Goal: Transaction & Acquisition: Obtain resource

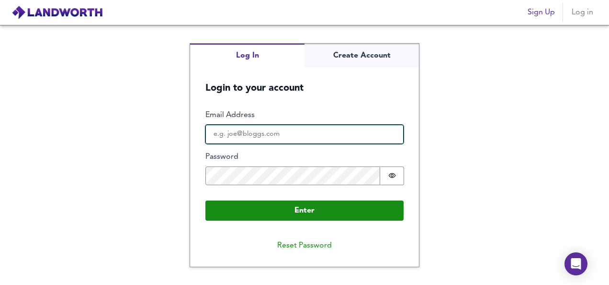
click at [340, 132] on input "Email Address" at bounding box center [305, 134] width 198 height 19
type input "[EMAIL_ADDRESS][DOMAIN_NAME]"
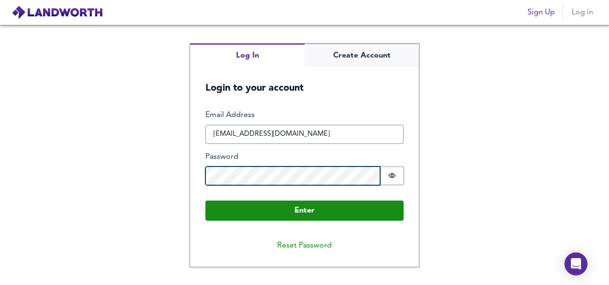
click at [206, 200] on button "Enter" at bounding box center [305, 210] width 198 height 20
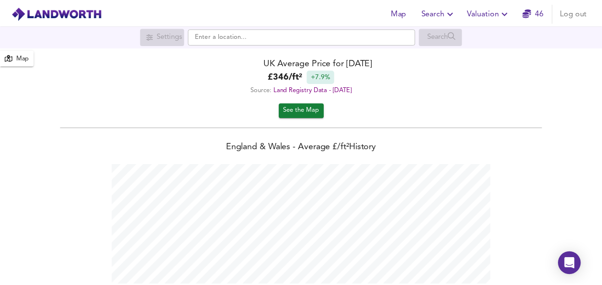
scroll to position [285, 609]
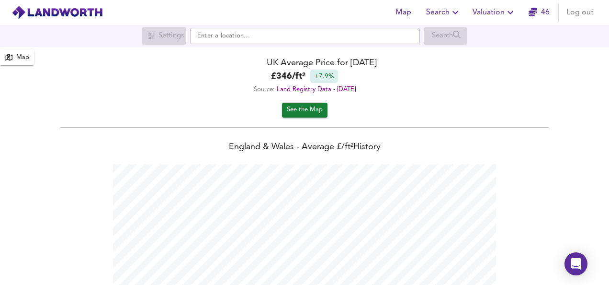
click at [492, 19] on button "Valuation" at bounding box center [494, 12] width 51 height 19
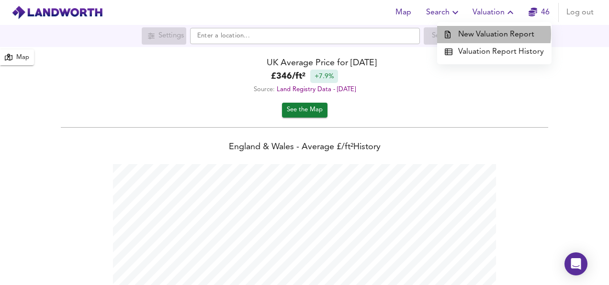
click at [490, 34] on li "New Valuation Report" at bounding box center [494, 34] width 115 height 17
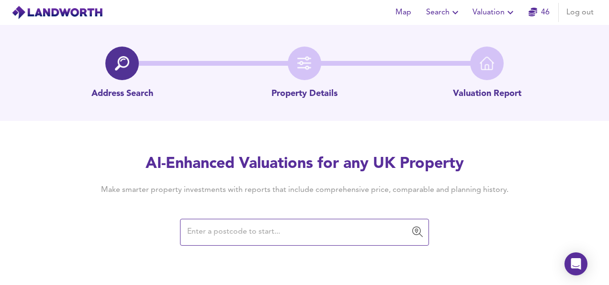
click at [276, 228] on input "text" at bounding box center [297, 232] width 226 height 18
paste input "CR0 2AL"
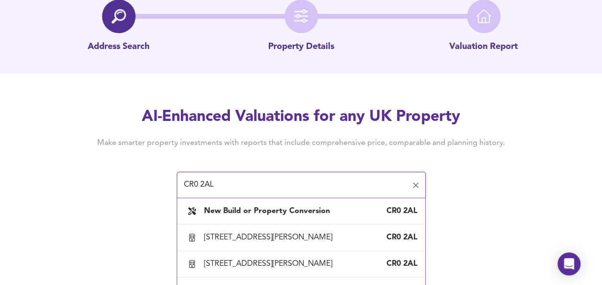
scroll to position [74, 0]
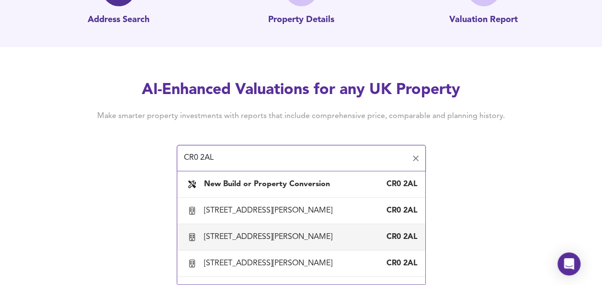
click at [310, 239] on div "[STREET_ADDRESS][PERSON_NAME]" at bounding box center [270, 236] width 132 height 11
type input "[STREET_ADDRESS][PERSON_NAME]"
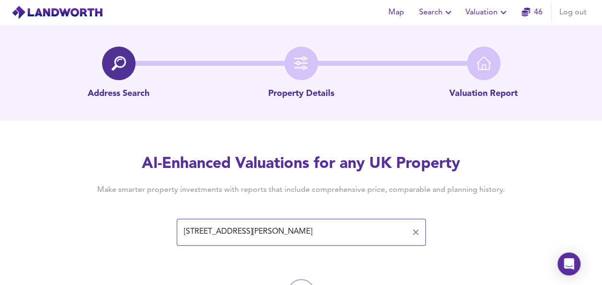
scroll to position [56, 0]
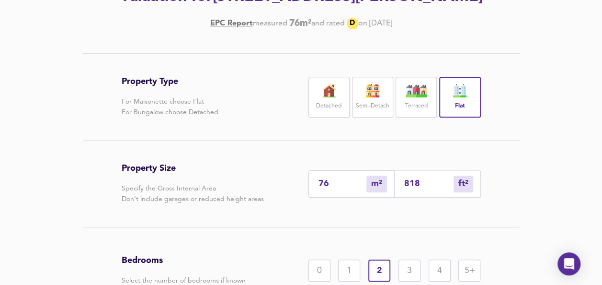
scroll to position [188, 0]
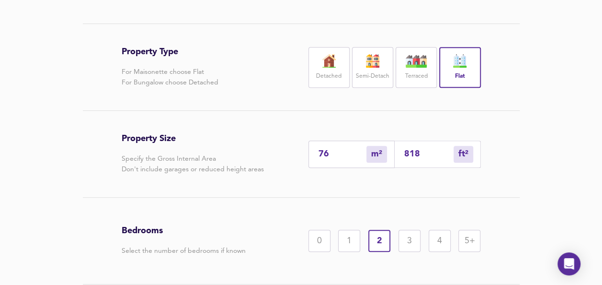
click at [420, 158] on input "818" at bounding box center [428, 154] width 49 height 10
drag, startPoint x: 430, startPoint y: 154, endPoint x: 325, endPoint y: 161, distance: 105.1
click at [325, 161] on div "76 m² sqm 818 ft² sqft" at bounding box center [395, 153] width 172 height 27
type input "0"
type input "4"
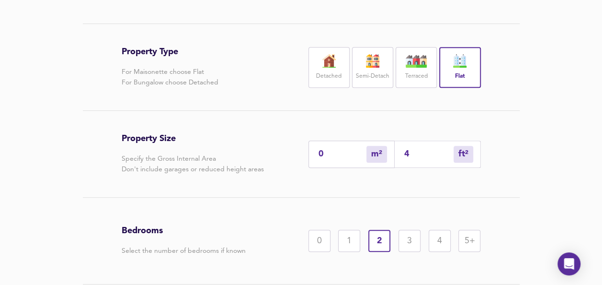
type input "4"
type input "45"
type input "42"
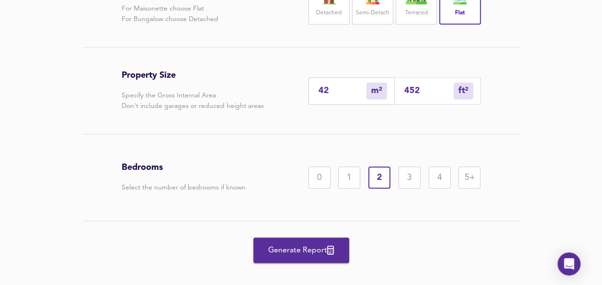
scroll to position [264, 0]
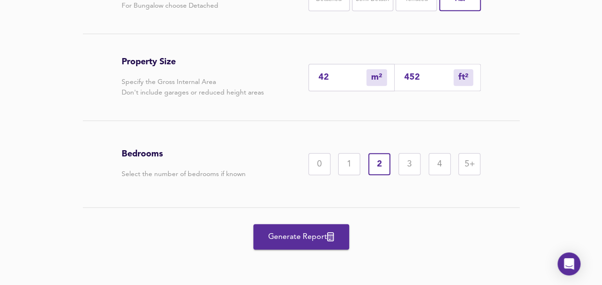
type input "452"
click at [307, 236] on span "Generate Report" at bounding box center [301, 236] width 77 height 13
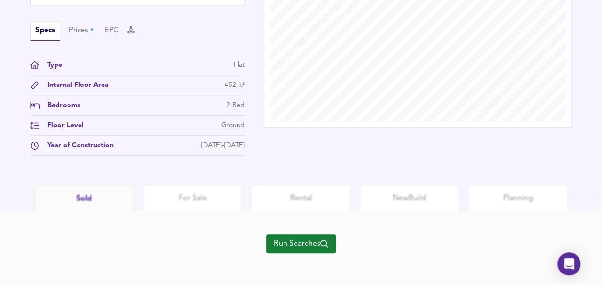
scroll to position [349, 0]
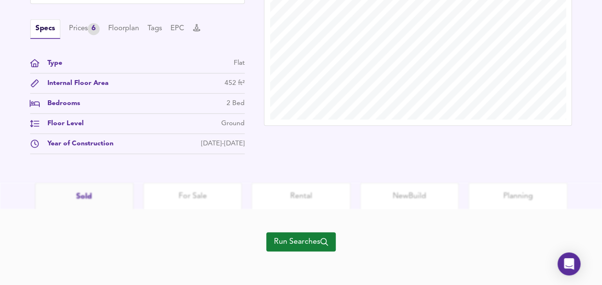
click at [297, 235] on span "Run Searches" at bounding box center [301, 241] width 54 height 13
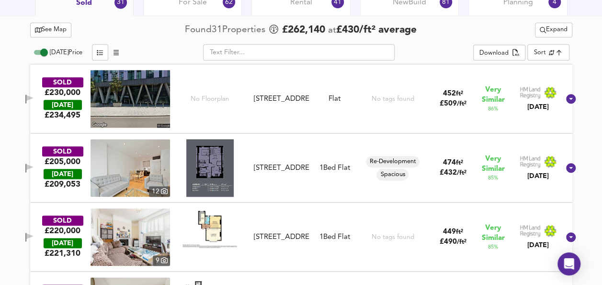
scroll to position [530, 0]
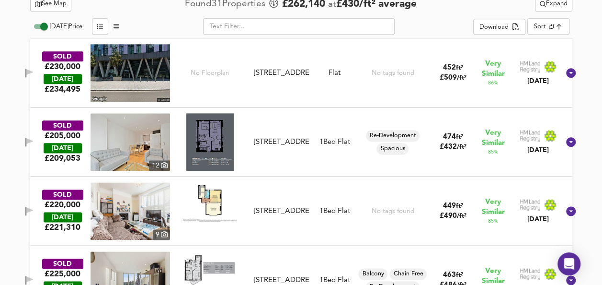
click at [33, 140] on icon "button" at bounding box center [29, 141] width 7 height 6
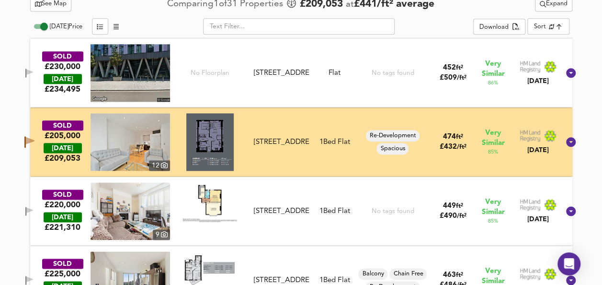
click at [38, 205] on button "button" at bounding box center [29, 211] width 19 height 13
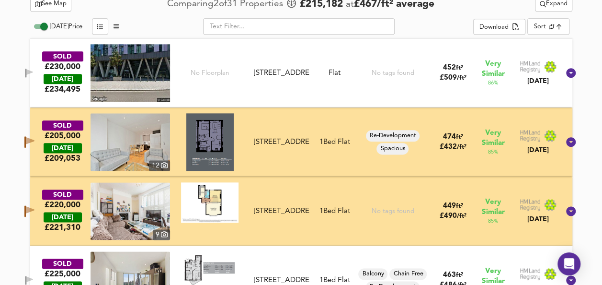
click at [34, 209] on icon "button" at bounding box center [30, 209] width 9 height 7
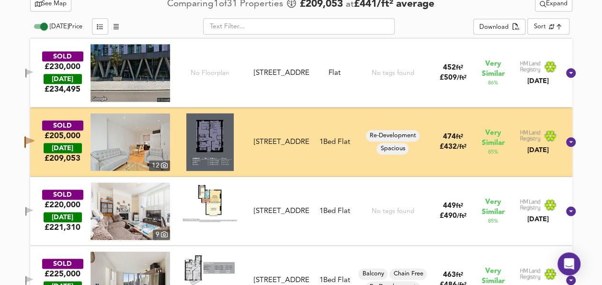
click at [34, 143] on icon "button" at bounding box center [29, 141] width 10 height 11
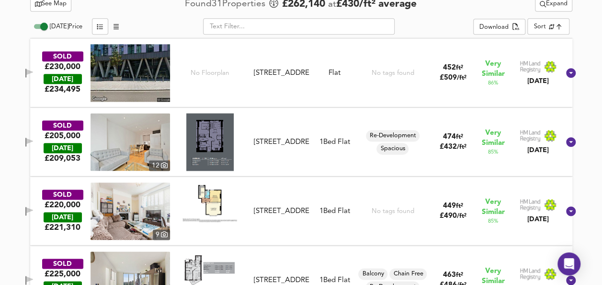
click at [202, 137] on img at bounding box center [209, 141] width 47 height 57
click at [123, 150] on img at bounding box center [131, 141] width 80 height 57
click at [225, 196] on img at bounding box center [209, 202] width 57 height 40
click at [139, 198] on img at bounding box center [131, 210] width 80 height 57
click at [33, 209] on icon "button" at bounding box center [29, 210] width 7 height 6
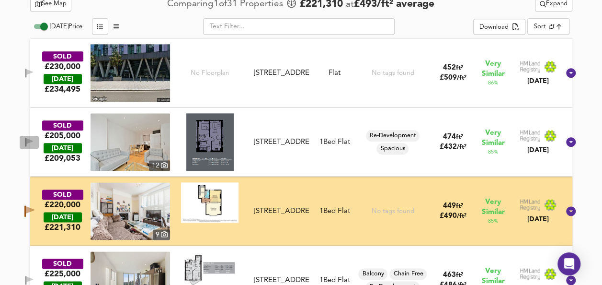
click at [34, 142] on icon "button" at bounding box center [29, 142] width 8 height 9
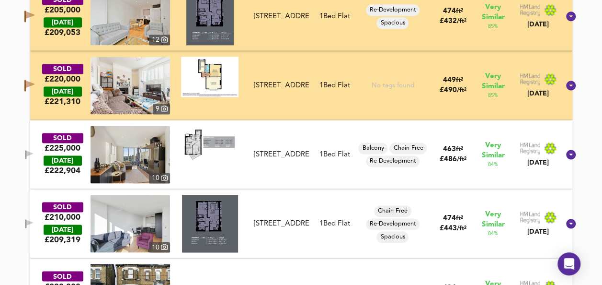
scroll to position [676, 0]
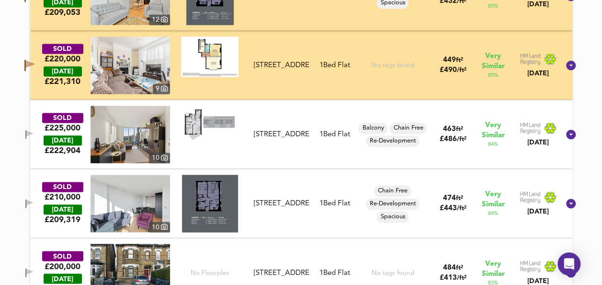
click at [200, 123] on img at bounding box center [209, 124] width 57 height 38
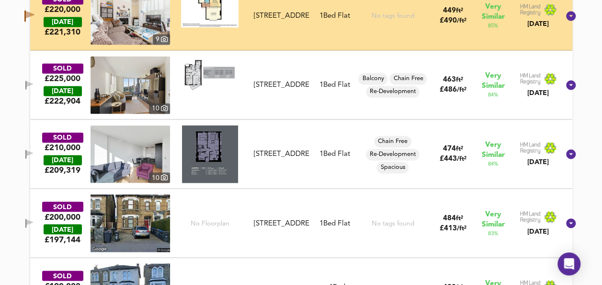
scroll to position [732, 0]
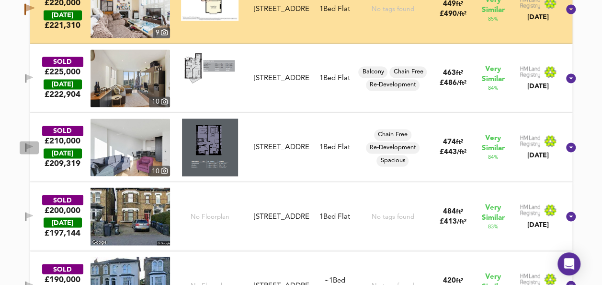
click at [33, 145] on icon "button" at bounding box center [29, 146] width 7 height 6
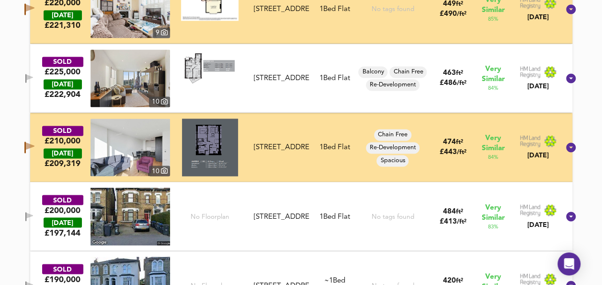
click at [120, 149] on img at bounding box center [131, 146] width 80 height 57
click at [26, 145] on icon "button" at bounding box center [24, 146] width 1 height 11
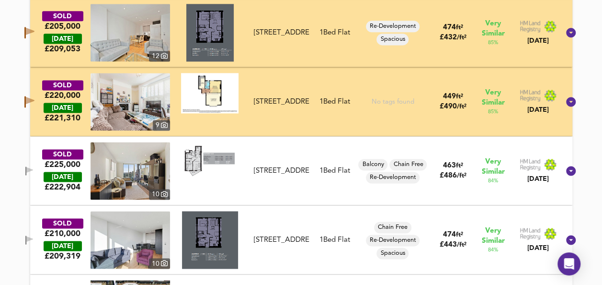
scroll to position [632, 0]
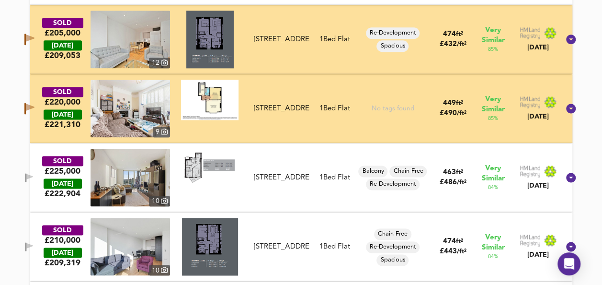
click at [34, 37] on icon "button" at bounding box center [30, 37] width 9 height 7
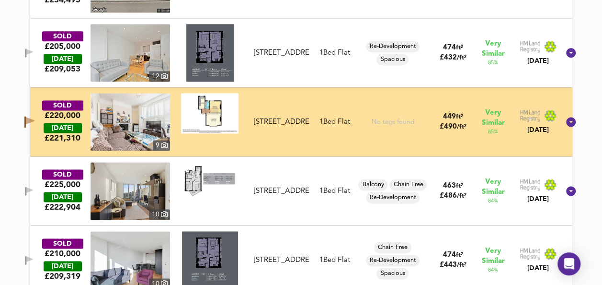
scroll to position [613, 0]
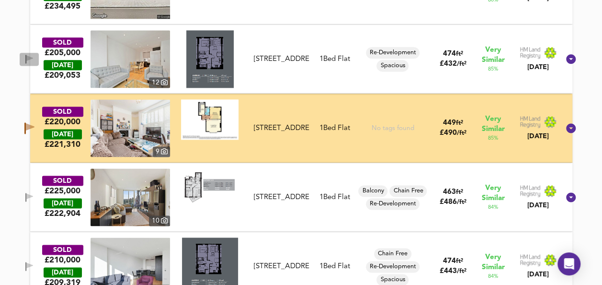
click at [34, 58] on icon "button" at bounding box center [29, 59] width 8 height 9
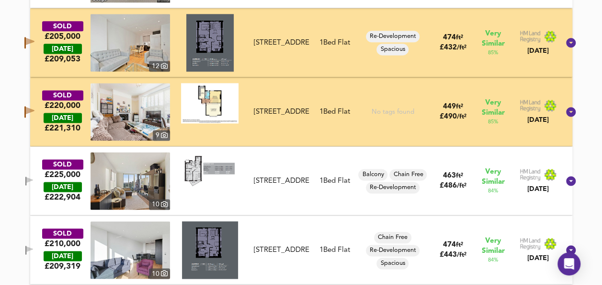
scroll to position [623, 0]
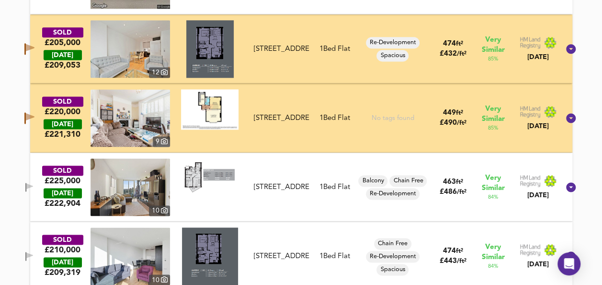
click at [39, 181] on button "button" at bounding box center [29, 187] width 19 height 13
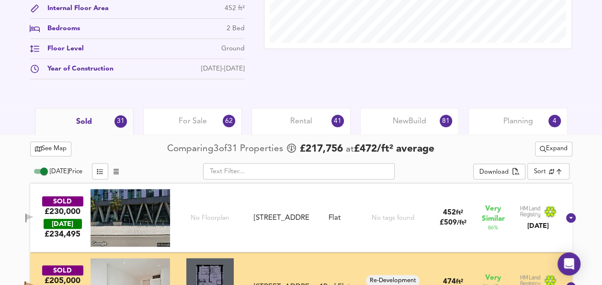
scroll to position [368, 0]
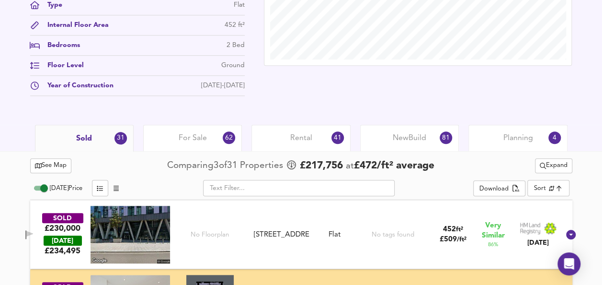
click at [56, 166] on span "See Map" at bounding box center [51, 165] width 32 height 11
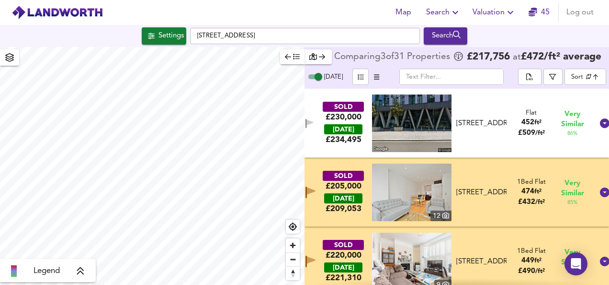
checkbox input "false"
checkbox input "true"
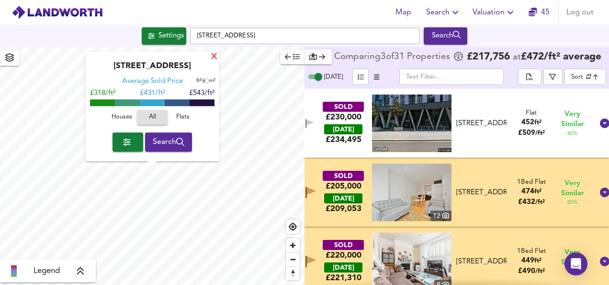
click at [214, 57] on div "X" at bounding box center [214, 57] width 8 height 9
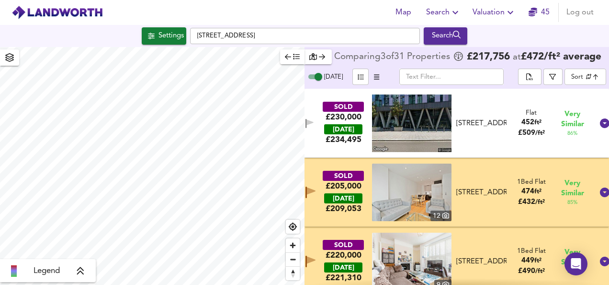
click at [318, 170] on div "SOLD £205,000 [DATE] £ 209,053 12 Flat 12, [GEOGRAPHIC_DATA], [STREET_ADDRESS] …" at bounding box center [446, 191] width 296 height 57
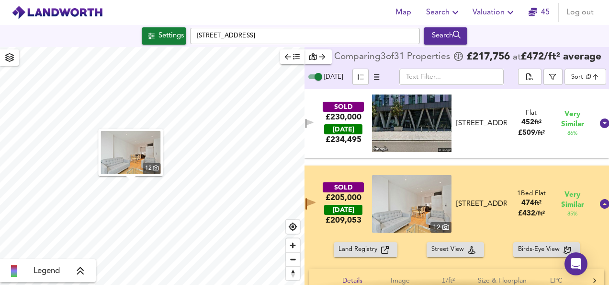
click at [406, 196] on img at bounding box center [412, 203] width 80 height 57
click at [286, 60] on span "button" at bounding box center [292, 56] width 15 height 11
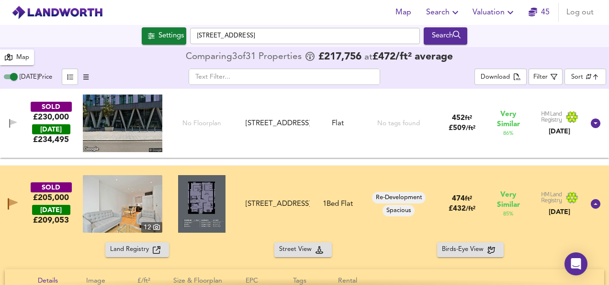
click at [23, 52] on div "Map" at bounding box center [22, 57] width 13 height 11
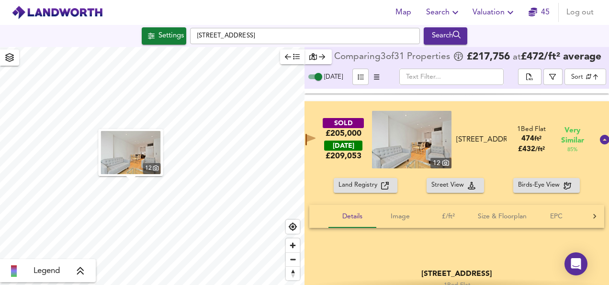
scroll to position [72, 0]
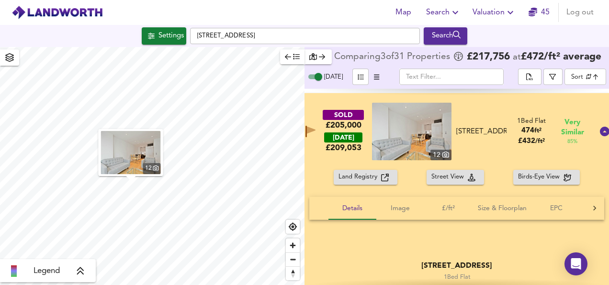
click at [483, 126] on div "[STREET_ADDRESS]" at bounding box center [482, 131] width 51 height 10
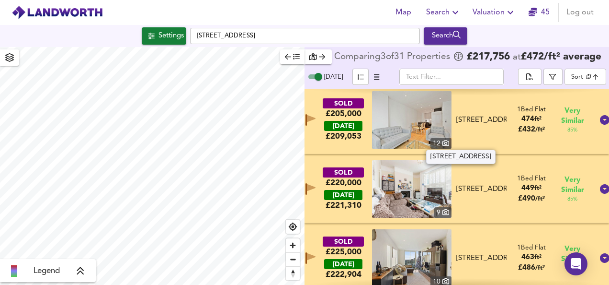
click at [483, 115] on div "[STREET_ADDRESS]" at bounding box center [482, 120] width 51 height 10
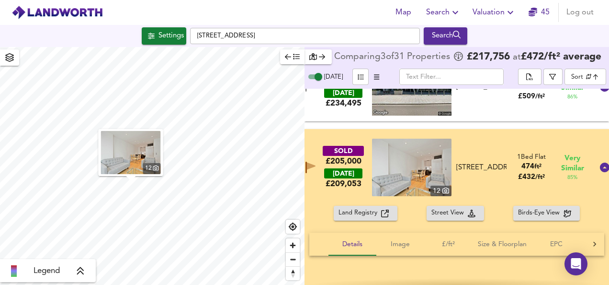
scroll to position [0, 0]
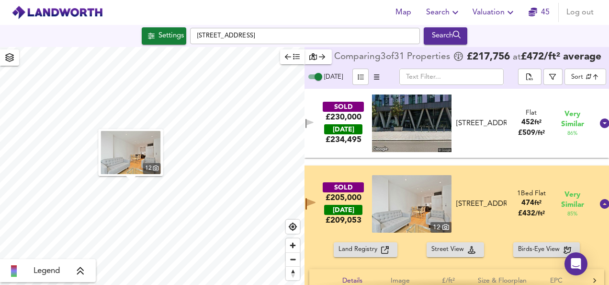
click at [342, 172] on div "SOLD £205,000 [DATE] £ 209,053 12 Flat 12, [GEOGRAPHIC_DATA], [STREET_ADDRESS] …" at bounding box center [457, 203] width 305 height 77
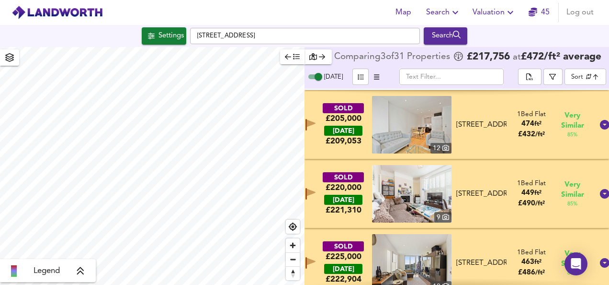
scroll to position [78, 0]
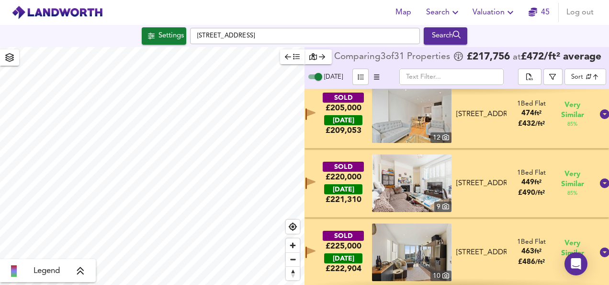
click at [405, 186] on img at bounding box center [412, 182] width 80 height 57
click at [318, 164] on div "SOLD £220,000 [DATE] £ 221,310 9 [STREET_ADDRESS] [STREET_ADDRESS] 1 Bed Flat 4…" at bounding box center [446, 182] width 296 height 57
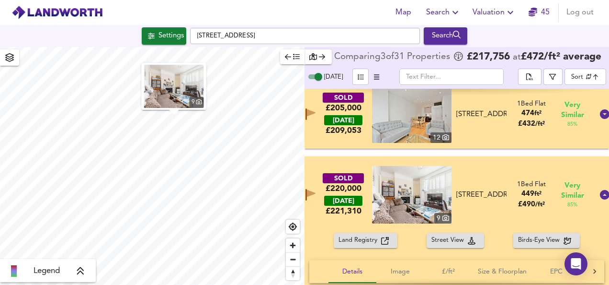
click at [409, 206] on img at bounding box center [412, 194] width 80 height 57
click at [470, 174] on div "SOLD £220,000 [DATE] £ 221,310 9 [STREET_ADDRESS] [STREET_ADDRESS] 1 Bed Flat 4…" at bounding box center [446, 194] width 296 height 57
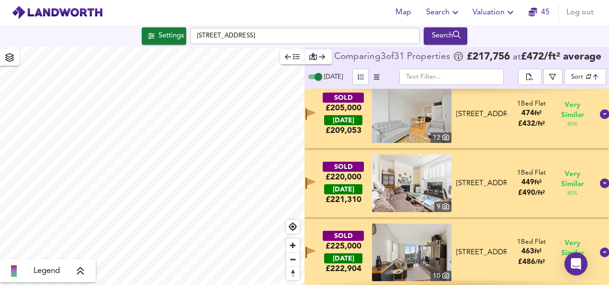
click at [498, 156] on div "SOLD £220,000 [DATE] £ 221,310 9 [STREET_ADDRESS] [STREET_ADDRESS] 1 Bed Flat 4…" at bounding box center [457, 183] width 305 height 69
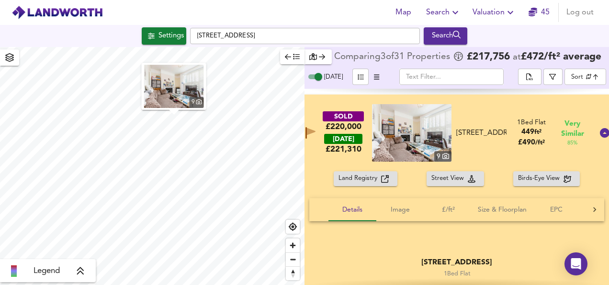
scroll to position [136, 0]
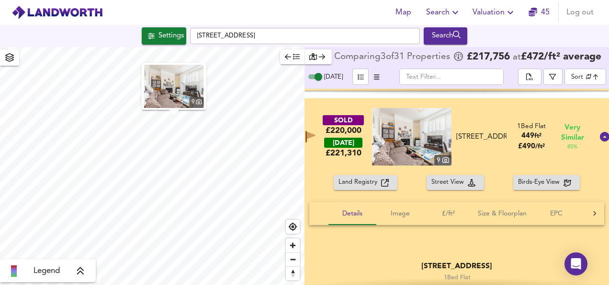
click at [464, 116] on div "SOLD £220,000 [DATE] £ 221,310 9 [STREET_ADDRESS] [STREET_ADDRESS] 1 Bed Flat 4…" at bounding box center [446, 136] width 296 height 57
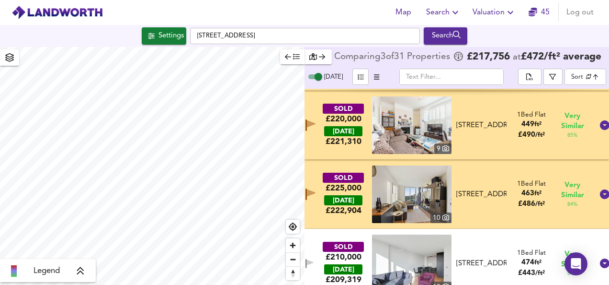
click at [419, 185] on img at bounding box center [412, 193] width 80 height 57
click at [323, 169] on div "SOLD £225,000 [DATE] £ 222,904 10 Flat 210, [GEOGRAPHIC_DATA], [STREET_ADDRESS]…" at bounding box center [446, 193] width 296 height 57
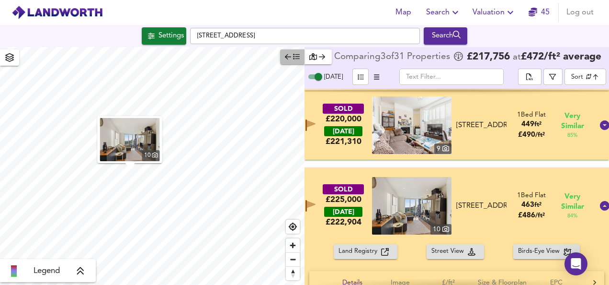
click at [291, 59] on span "button" at bounding box center [292, 56] width 15 height 11
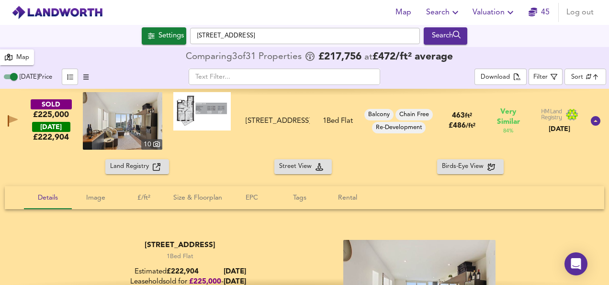
scroll to position [213, 0]
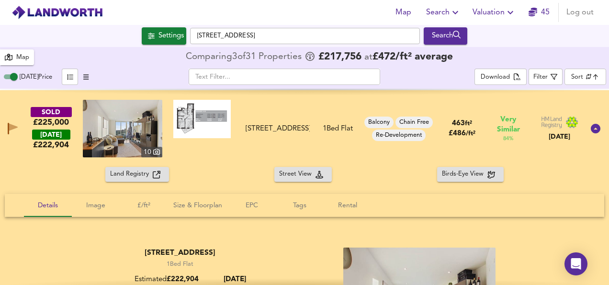
click at [363, 102] on div "Balcony Chain Free Re-Development" at bounding box center [399, 128] width 73 height 57
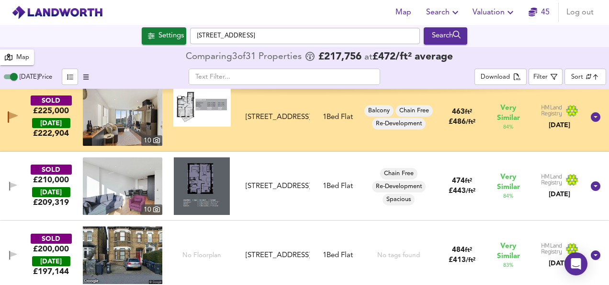
drag, startPoint x: 604, startPoint y: 117, endPoint x: 608, endPoint y: 133, distance: 16.3
click at [608, 133] on div "SOLD £230,000 [DATE] £ 234,495 No Floorplan Flat [GEOGRAPHIC_DATA], [STREET_ADD…" at bounding box center [304, 187] width 609 height 196
drag, startPoint x: 604, startPoint y: 119, endPoint x: 609, endPoint y: 143, distance: 24.0
click at [609, 143] on html "Map Search Valuation 45 Log out Settings [STREET_ADDRESS] Search 31 Results Leg…" at bounding box center [304, 142] width 609 height 285
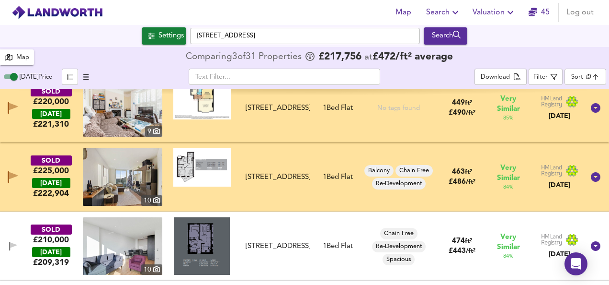
scroll to position [171, 0]
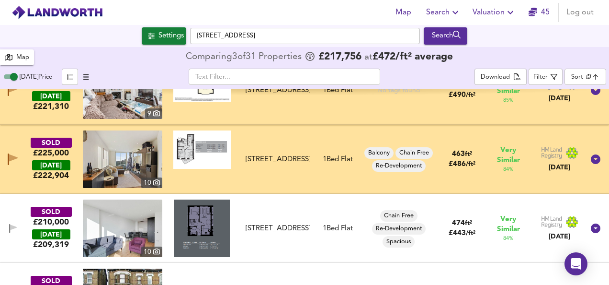
click at [290, 129] on div "SOLD £225,000 [DATE] £ 222,904 10 Flat 210, [GEOGRAPHIC_DATA], [STREET_ADDRESS]…" at bounding box center [304, 159] width 609 height 69
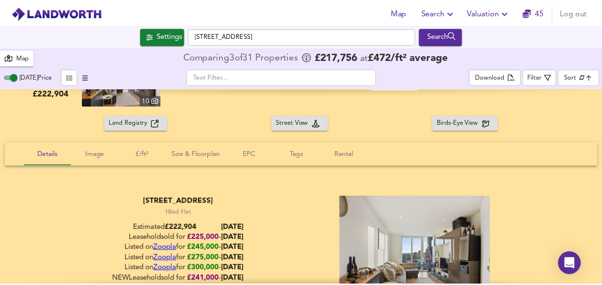
scroll to position [268, 0]
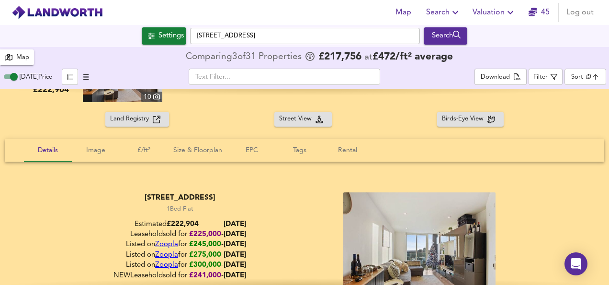
click at [477, 18] on span "Valuation" at bounding box center [495, 12] width 44 height 13
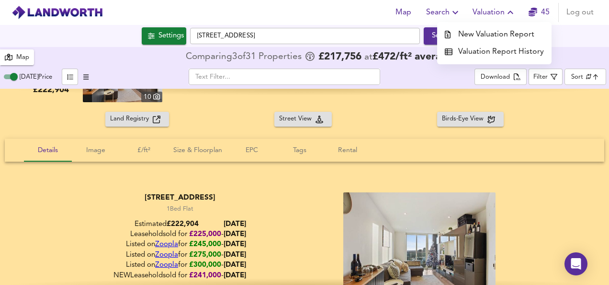
click at [481, 32] on li "New Valuation Report" at bounding box center [494, 34] width 115 height 17
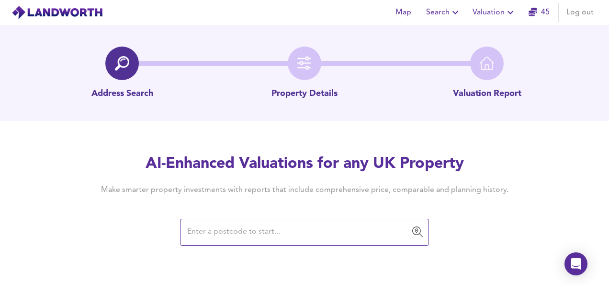
click at [291, 231] on input "text" at bounding box center [297, 232] width 226 height 18
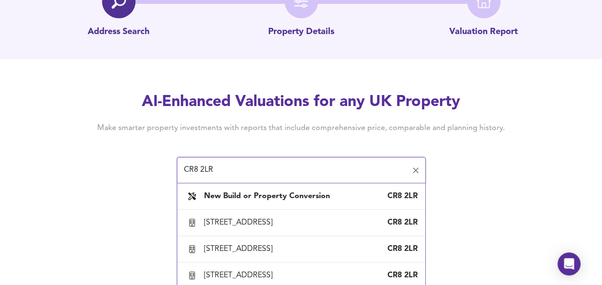
scroll to position [74, 0]
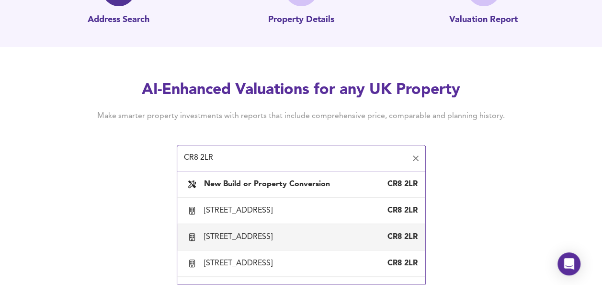
click at [276, 242] on div "[STREET_ADDRESS]" at bounding box center [240, 236] width 72 height 11
type input "[STREET_ADDRESS]"
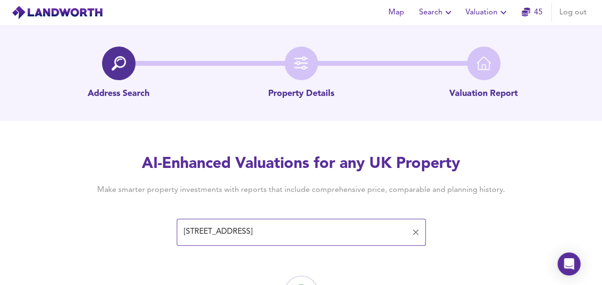
scroll to position [56, 0]
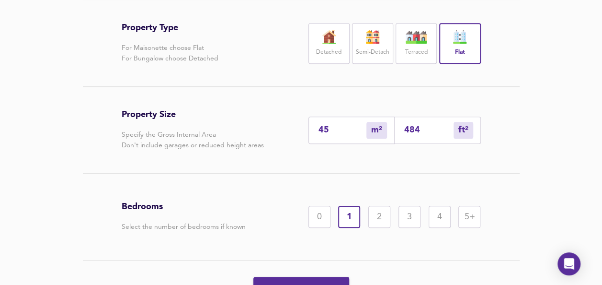
scroll to position [214, 0]
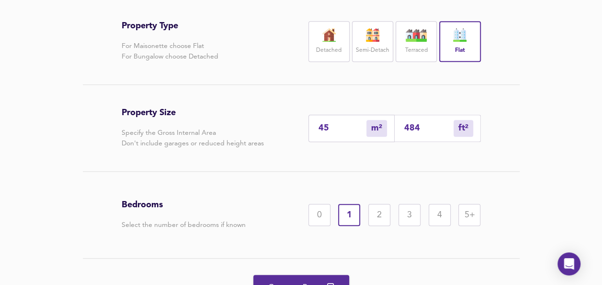
click at [431, 133] on input "484" at bounding box center [428, 128] width 49 height 10
type input "4"
type input "48"
type input "0"
type input "4"
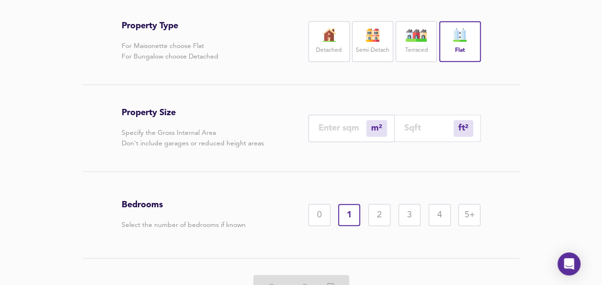
type input "1"
type input "6"
type input "66"
type input "62"
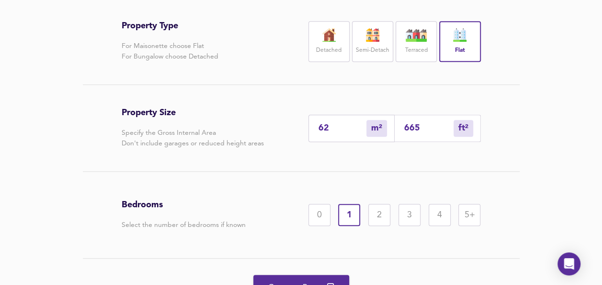
type input "665"
click at [375, 226] on div "2" at bounding box center [379, 215] width 22 height 22
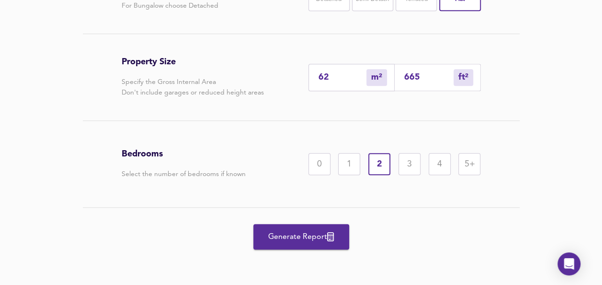
click at [300, 226] on button "Generate Report" at bounding box center [301, 236] width 96 height 25
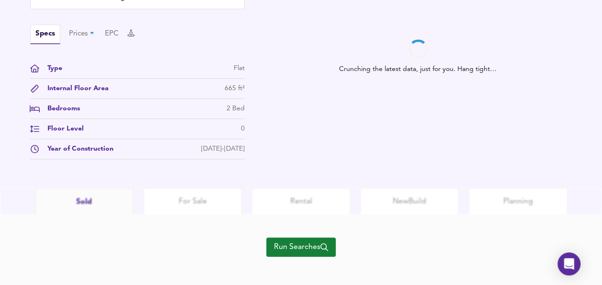
scroll to position [349, 0]
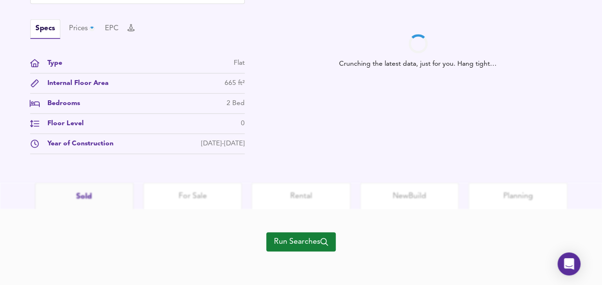
click at [324, 240] on icon "button" at bounding box center [325, 242] width 8 height 8
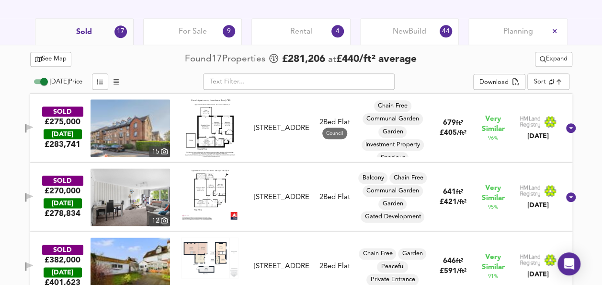
scroll to position [477, 0]
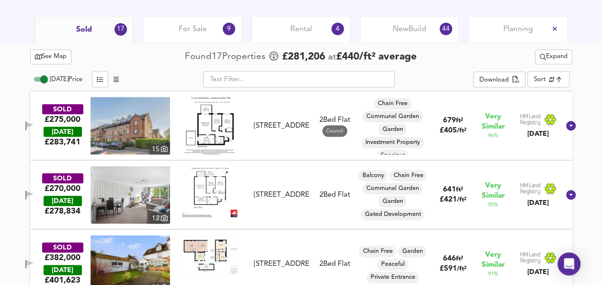
click at [39, 119] on button "button" at bounding box center [29, 125] width 19 height 13
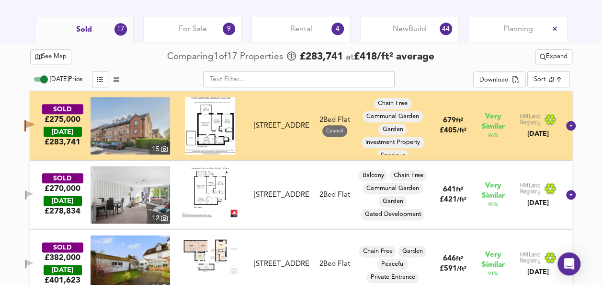
click at [33, 192] on icon "button" at bounding box center [29, 194] width 7 height 6
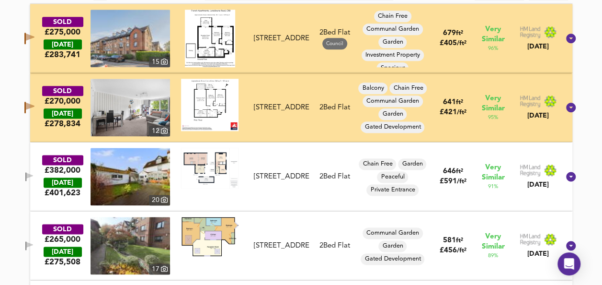
scroll to position [568, 0]
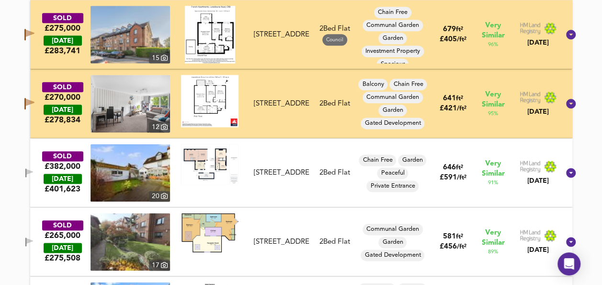
click at [209, 159] on img at bounding box center [209, 164] width 57 height 41
click at [142, 174] on img at bounding box center [131, 172] width 80 height 57
click at [34, 237] on icon "button" at bounding box center [29, 241] width 8 height 9
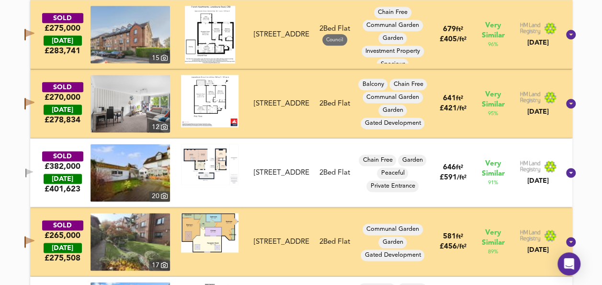
click at [219, 226] on img at bounding box center [209, 232] width 57 height 39
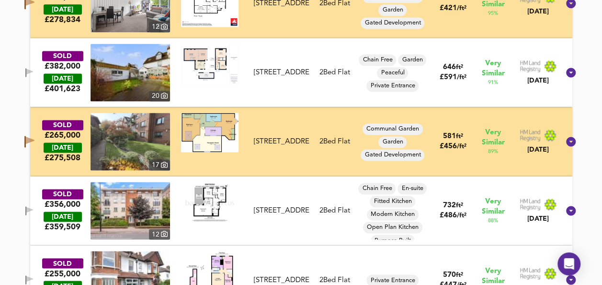
scroll to position [753, 0]
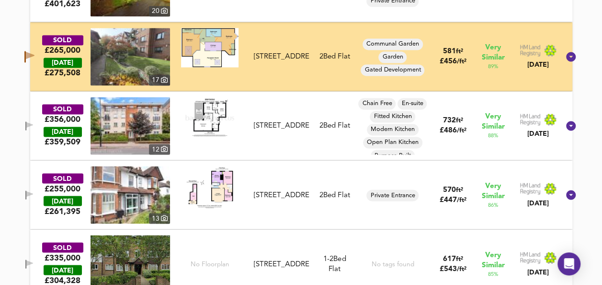
click at [150, 126] on img at bounding box center [131, 125] width 80 height 57
click at [33, 194] on icon "button" at bounding box center [29, 194] width 7 height 6
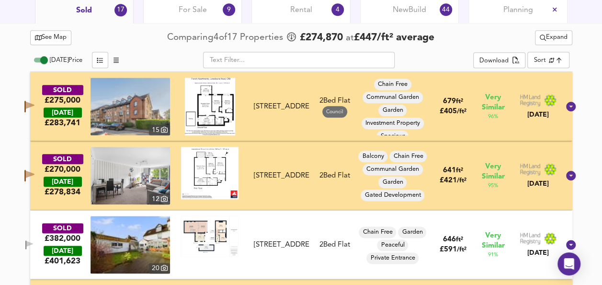
scroll to position [490, 0]
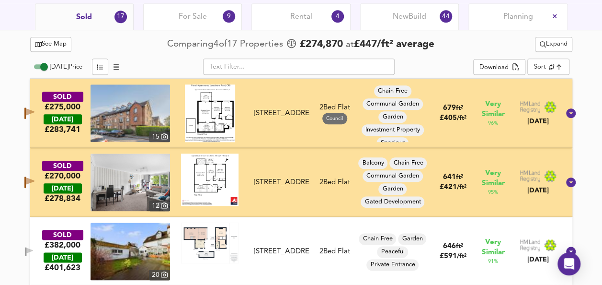
click at [54, 48] on span "See Map" at bounding box center [51, 44] width 32 height 11
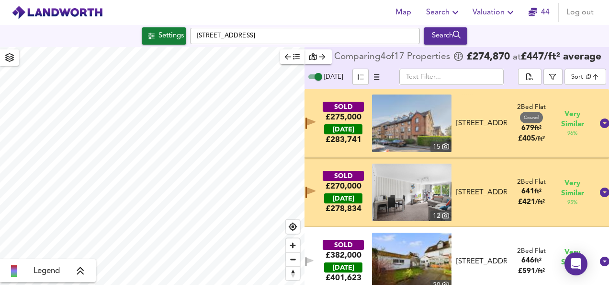
checkbox input "false"
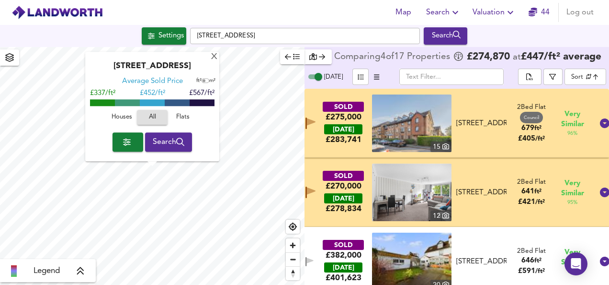
click at [324, 97] on div "SOLD £275,000 [DATE] £ 283,741 15 Flat 3, [STREET_ADDRESS] 2 Bed Flat Council 6…" at bounding box center [457, 123] width 305 height 69
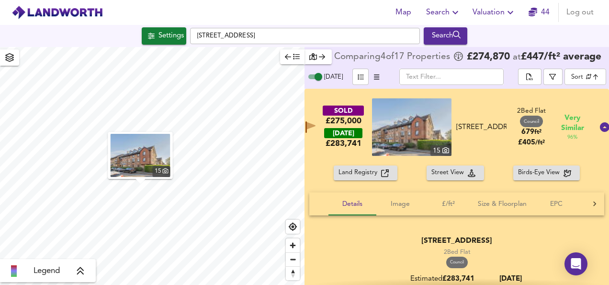
click at [404, 124] on img at bounding box center [412, 126] width 80 height 57
click at [402, 138] on img at bounding box center [412, 126] width 80 height 57
click at [472, 105] on div "SOLD £275,000 [DATE] £ 283,741 15 Flat 3, [STREET_ADDRESS] 2 Bed Flat Council 6…" at bounding box center [446, 126] width 296 height 57
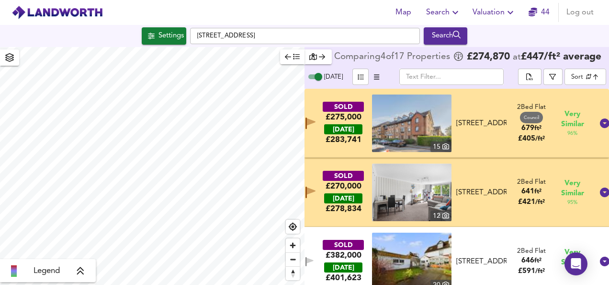
click at [472, 105] on div "SOLD £275,000 [DATE] £ 283,741 15 Flat 3, [STREET_ADDRESS] 2 Bed Flat Council 6…" at bounding box center [446, 122] width 296 height 57
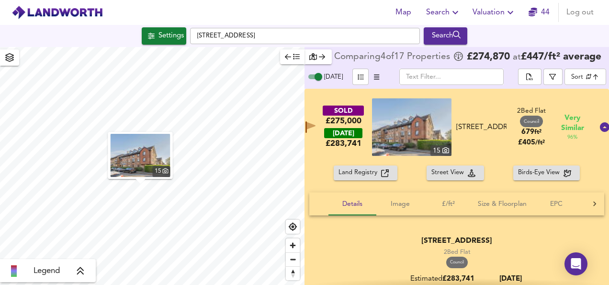
click at [485, 99] on div "SOLD £275,000 [DATE] £ 283,741 15 Flat 3, [STREET_ADDRESS] 2 Bed Flat Council 6…" at bounding box center [457, 127] width 305 height 77
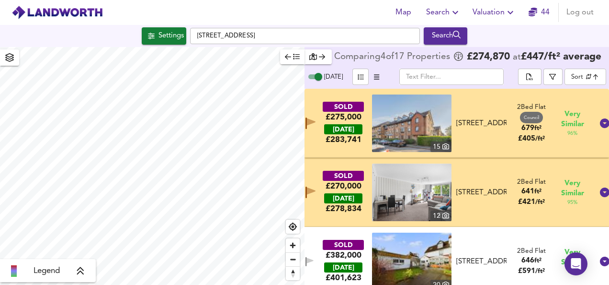
click at [316, 126] on icon "button" at bounding box center [311, 121] width 9 height 7
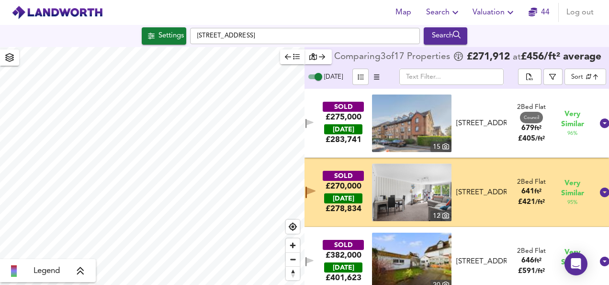
click at [421, 181] on img at bounding box center [412, 191] width 80 height 57
click at [325, 167] on div "SOLD £270,000 [DATE] £ 278,834 12 Flat 22, [STREET_ADDRESS] 2 Bed Flat 641 ft² …" at bounding box center [457, 192] width 305 height 69
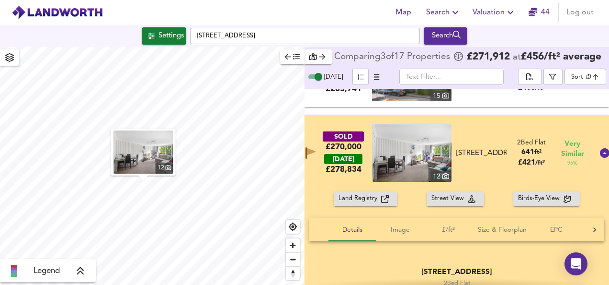
scroll to position [58, 0]
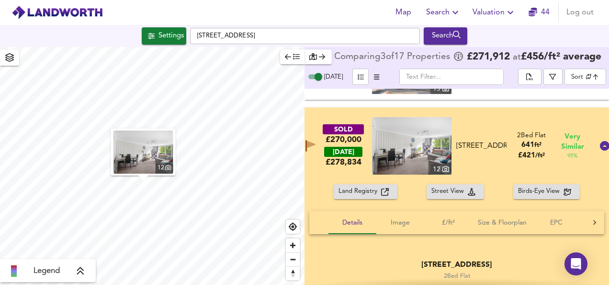
click at [485, 121] on div "SOLD £270,000 [DATE] £ 278,834 12 Flat 22, [STREET_ADDRESS] 2 Bed Flat 641 ft² …" at bounding box center [446, 145] width 296 height 57
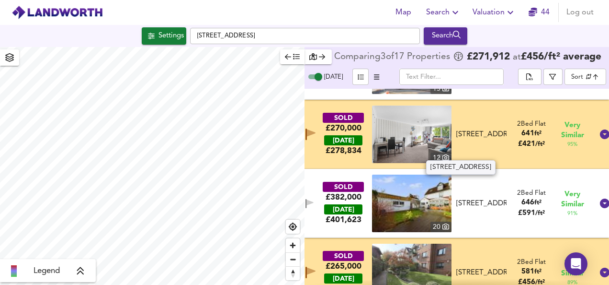
click at [485, 129] on div "[STREET_ADDRESS]" at bounding box center [482, 134] width 51 height 10
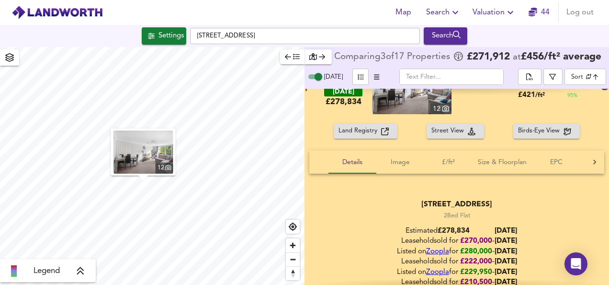
scroll to position [140, 0]
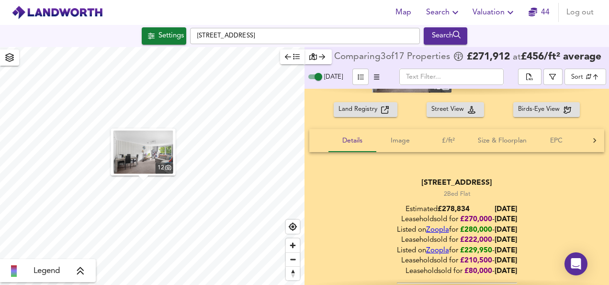
click at [582, 106] on div "Land Registry Street View Birds-Eye View" at bounding box center [457, 109] width 305 height 15
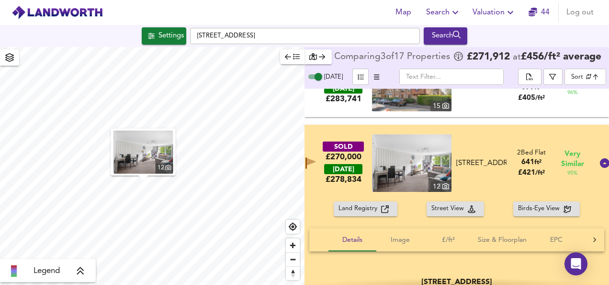
scroll to position [24, 0]
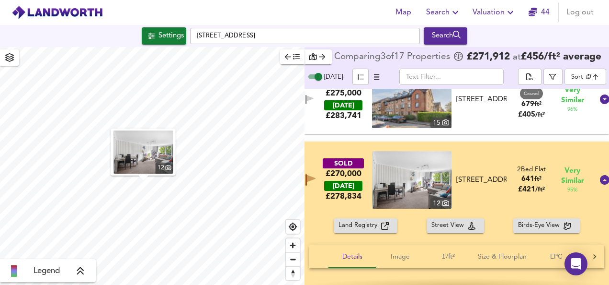
click at [509, 149] on div "SOLD £270,000 [DATE] £ 278,834 12 Flat 22, [STREET_ADDRESS] 2 Bed Flat 641 ft² …" at bounding box center [457, 179] width 305 height 77
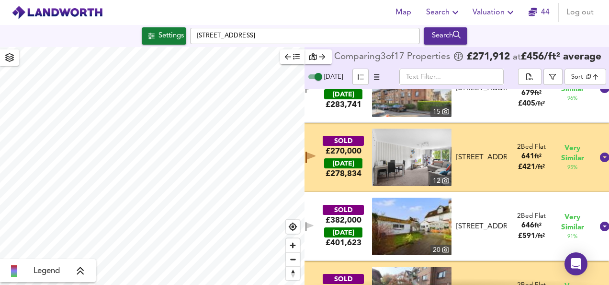
scroll to position [39, 0]
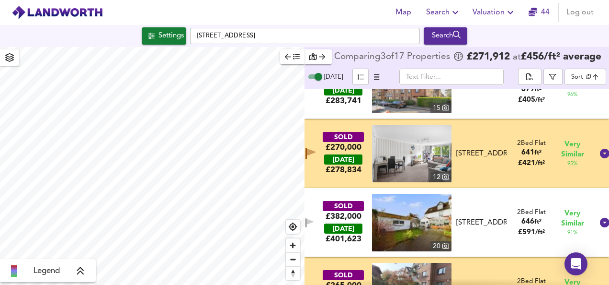
click at [315, 155] on icon "button" at bounding box center [311, 152] width 9 height 7
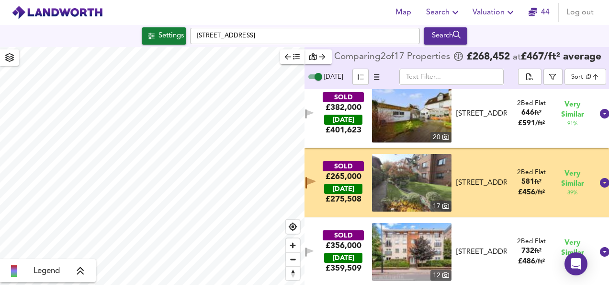
scroll to position [148, 0]
click at [425, 188] on img at bounding box center [412, 181] width 80 height 57
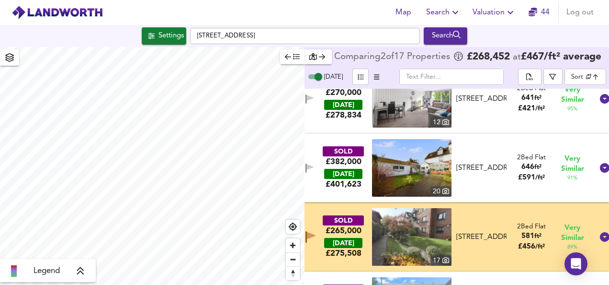
scroll to position [123, 0]
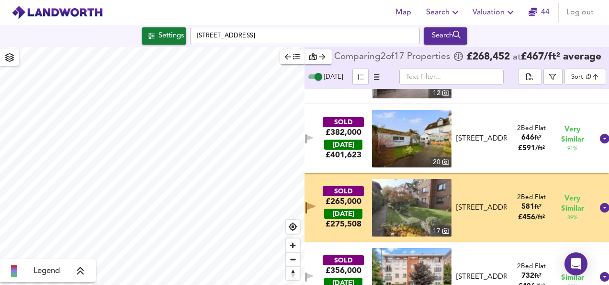
click at [316, 210] on icon "button" at bounding box center [311, 206] width 9 height 7
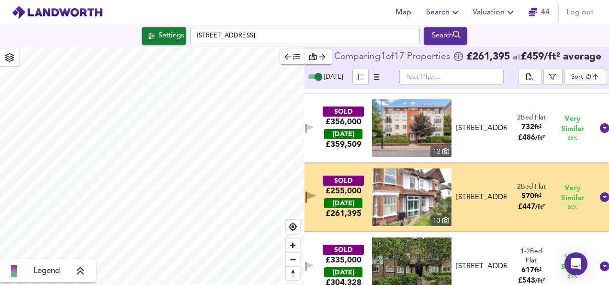
scroll to position [273, 0]
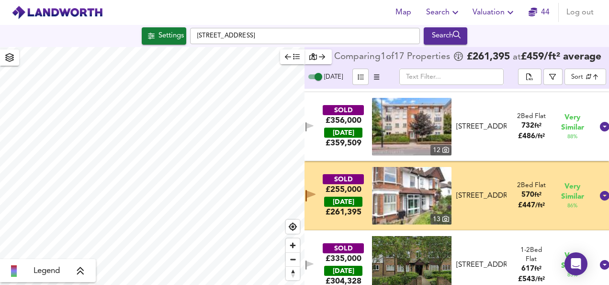
click at [421, 193] on img at bounding box center [412, 195] width 80 height 57
click at [275, 7] on div "Map Search Valuation 44 Log out" at bounding box center [304, 12] width 609 height 24
click at [314, 171] on div "SOLD £255,000 [DATE] £ 261,395 [GEOGRAPHIC_DATA][STREET_ADDRESS][STREET_ADDRESS…" at bounding box center [446, 195] width 296 height 57
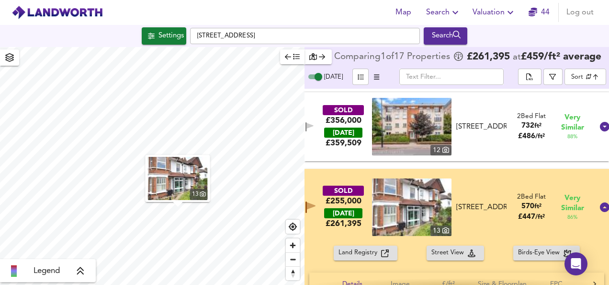
click at [330, 183] on div "SOLD £255,000 [DATE] £ 261,395 [GEOGRAPHIC_DATA][STREET_ADDRESS][STREET_ADDRESS…" at bounding box center [446, 206] width 296 height 57
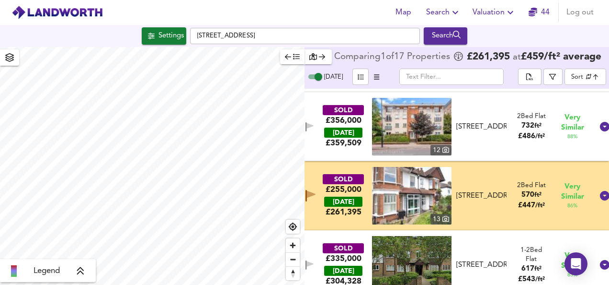
click at [469, 176] on div "SOLD £255,000 [DATE] £ 261,395 [GEOGRAPHIC_DATA][STREET_ADDRESS][STREET_ADDRESS…" at bounding box center [446, 195] width 296 height 57
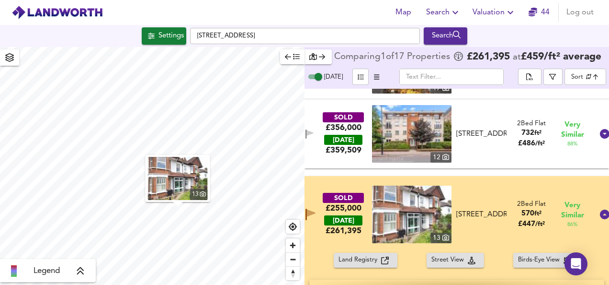
scroll to position [259, 0]
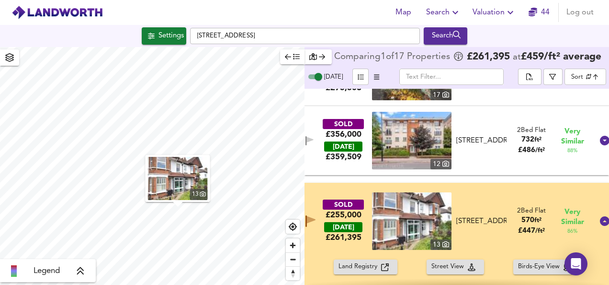
click at [480, 202] on div "SOLD £255,000 [DATE] £ 261,395 [GEOGRAPHIC_DATA][STREET_ADDRESS][STREET_ADDRESS…" at bounding box center [446, 220] width 296 height 57
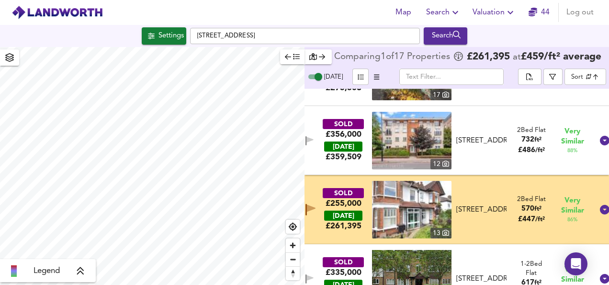
click at [589, 7] on span "Log out" at bounding box center [580, 12] width 27 height 13
